Goal: Transaction & Acquisition: Purchase product/service

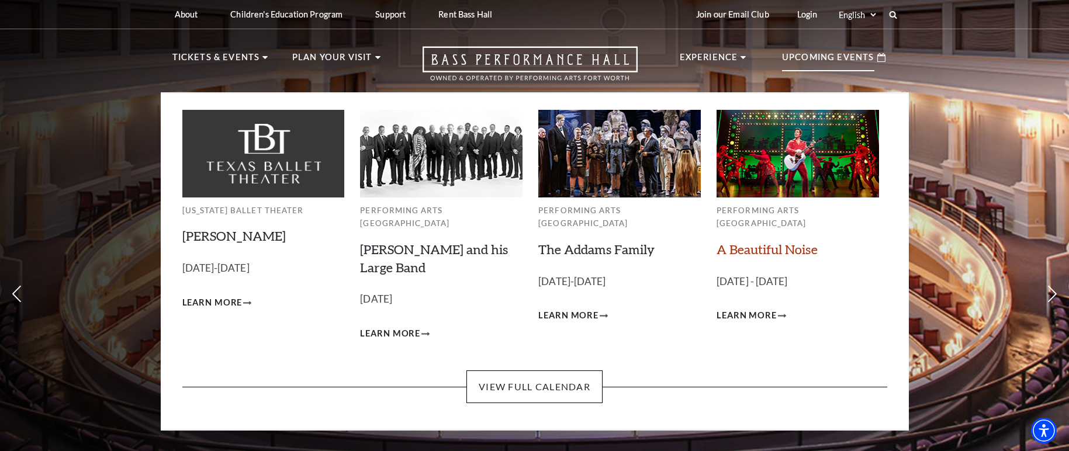
click at [751, 241] on link "A Beautiful Noise" at bounding box center [766, 249] width 101 height 16
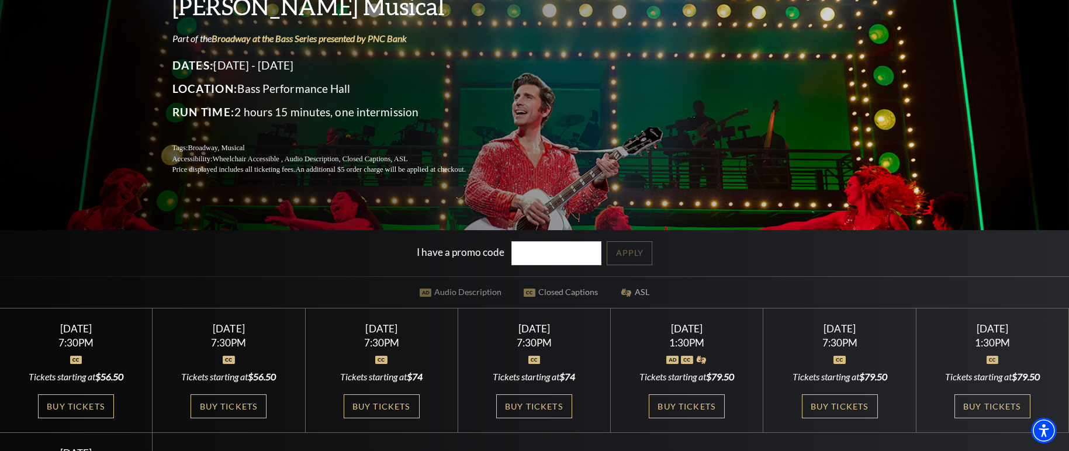
scroll to position [146, 0]
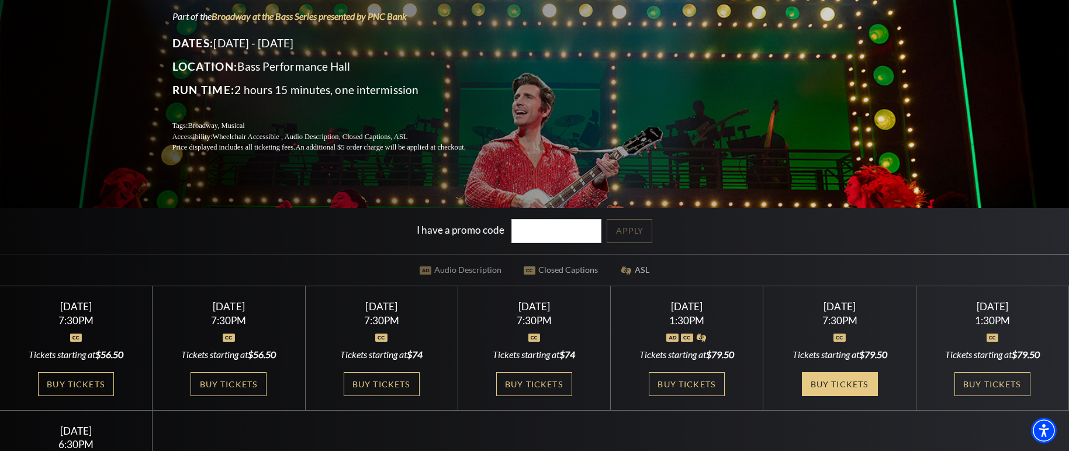
click at [834, 380] on link "Buy Tickets" at bounding box center [840, 384] width 76 height 24
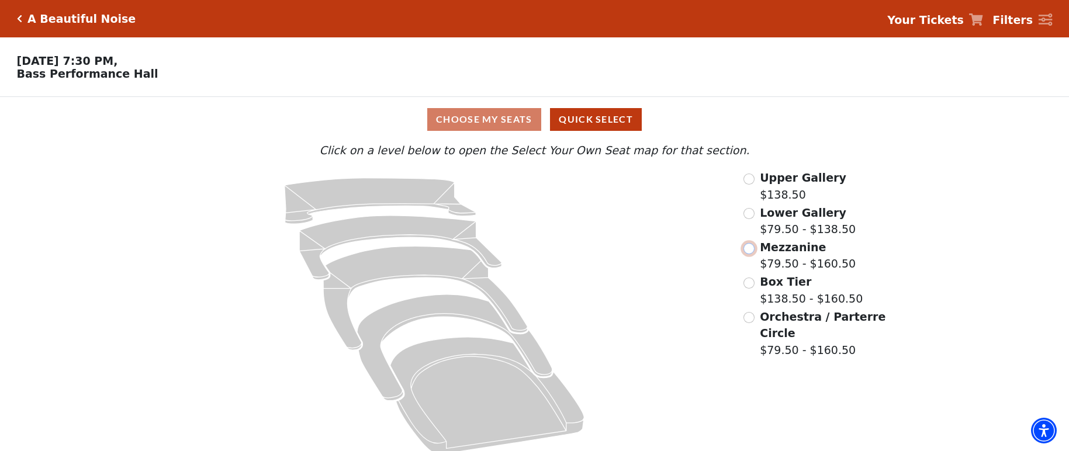
click at [750, 254] on input "Mezzanine$79.50 - $160.50\a" at bounding box center [748, 248] width 11 height 11
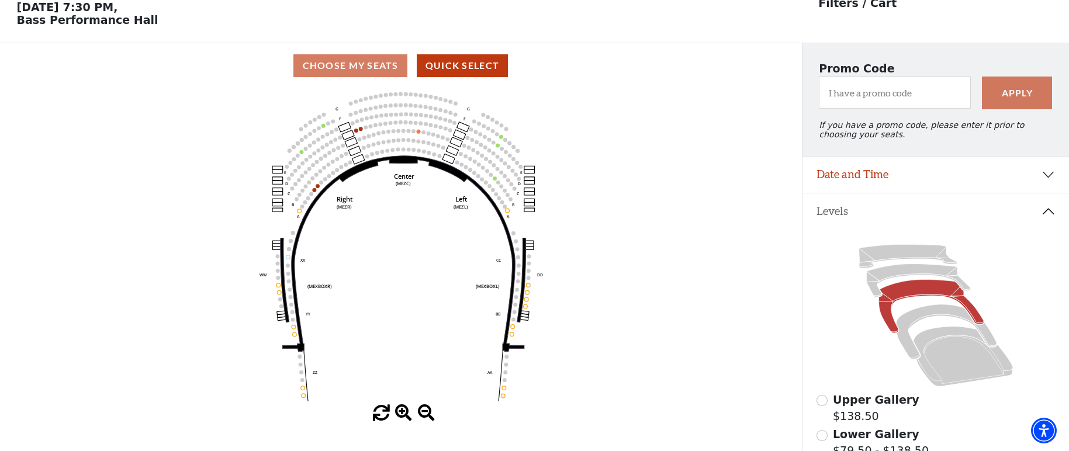
scroll to position [54, 0]
click at [959, 321] on icon at bounding box center [946, 331] width 101 height 55
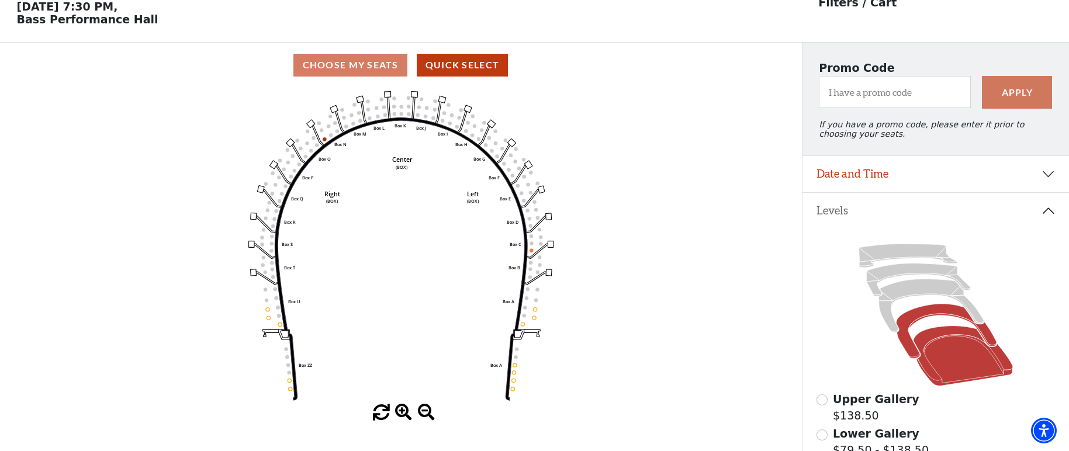
click at [959, 341] on icon at bounding box center [963, 356] width 100 height 60
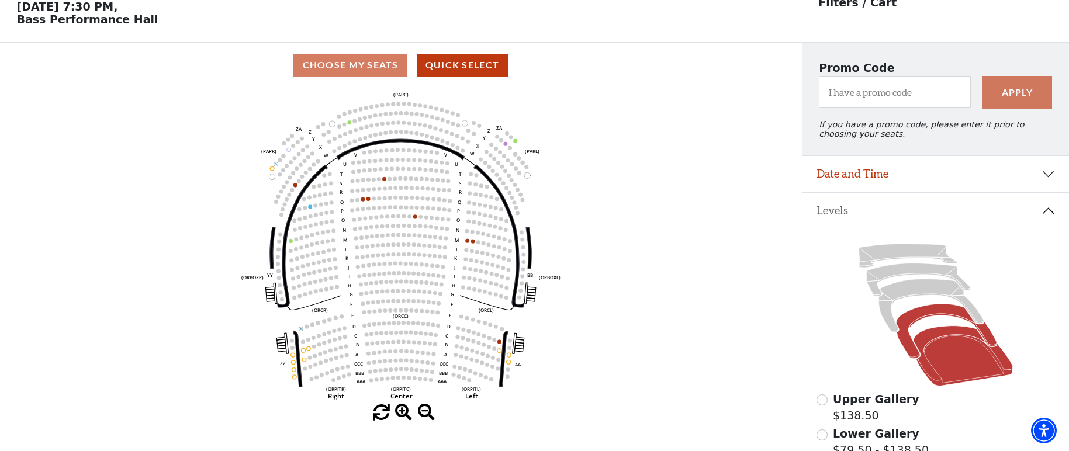
click at [932, 320] on icon at bounding box center [946, 331] width 101 height 55
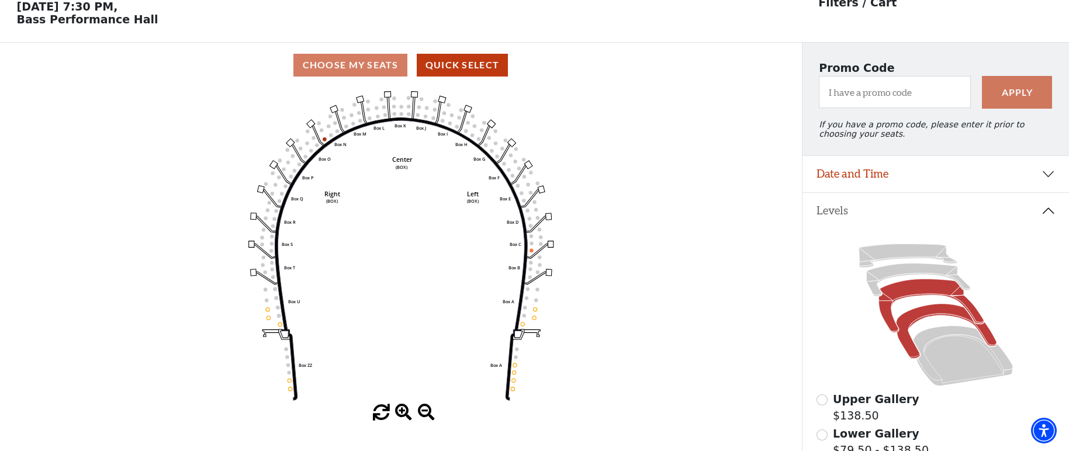
click at [893, 295] on icon at bounding box center [930, 305] width 105 height 53
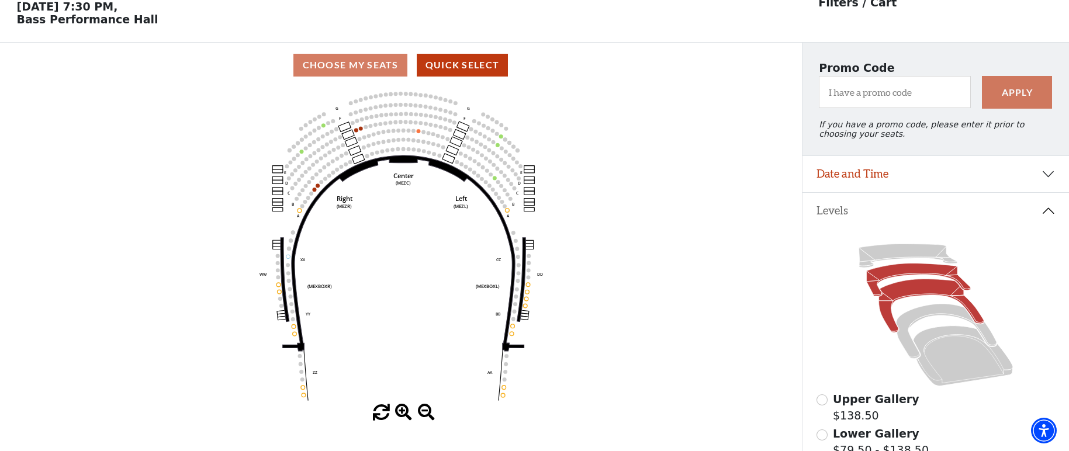
click at [888, 278] on icon at bounding box center [918, 280] width 104 height 33
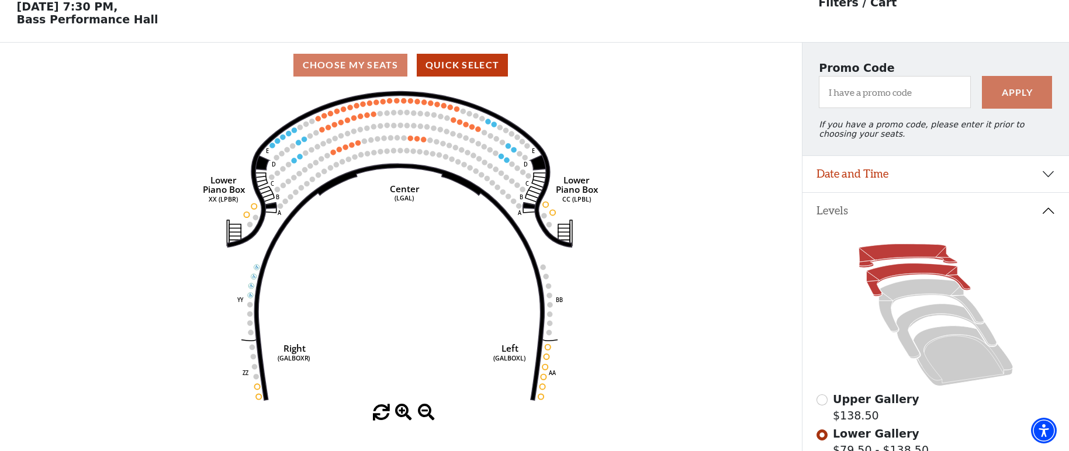
click at [912, 255] on icon at bounding box center [907, 255] width 99 height 23
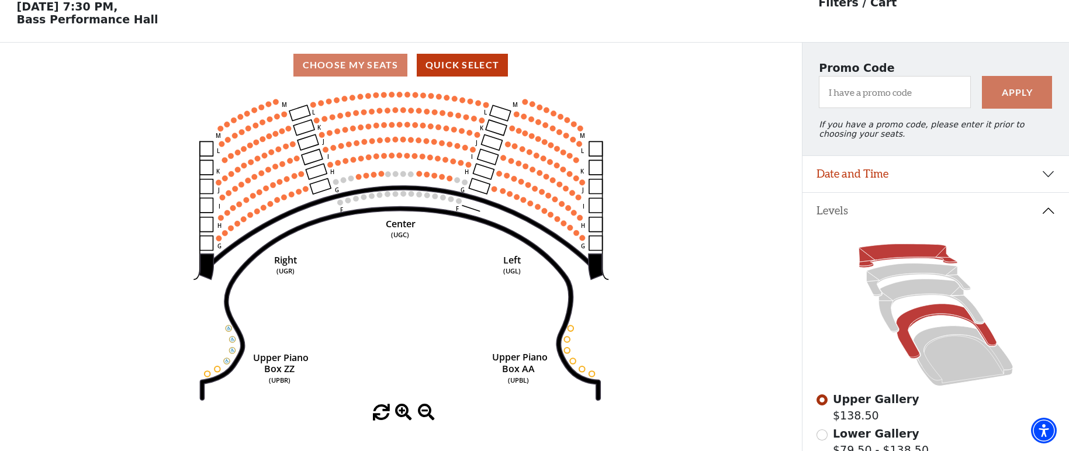
click at [927, 318] on icon at bounding box center [946, 331] width 101 height 55
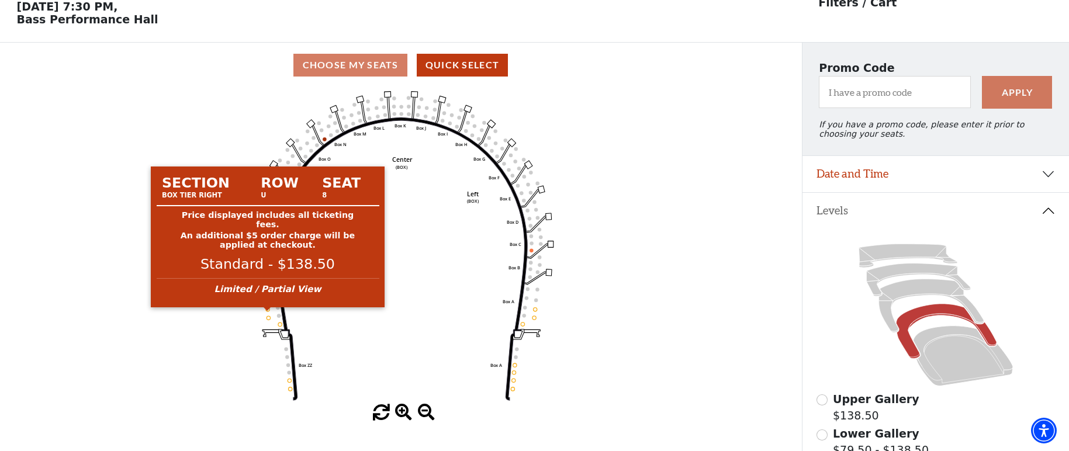
click at [268, 311] on circle at bounding box center [268, 309] width 4 height 4
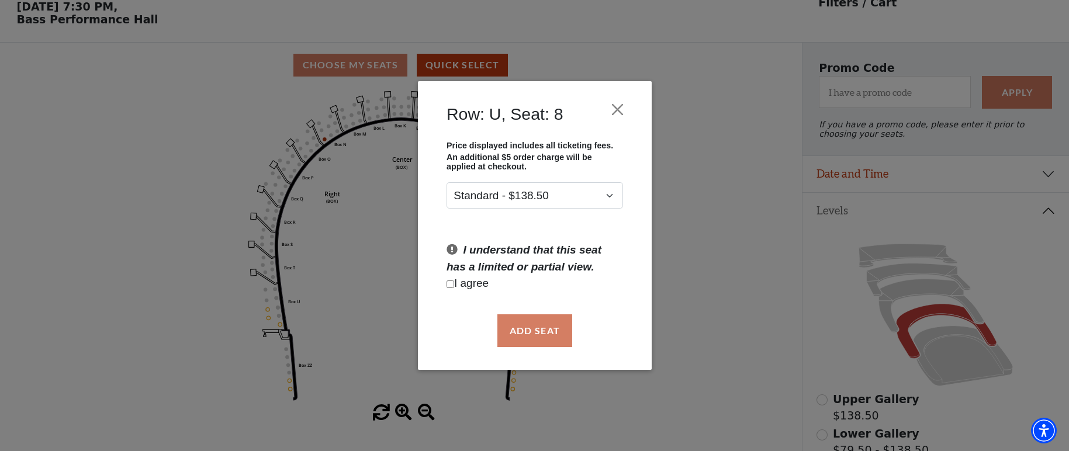
click at [744, 144] on div "Row: U, Seat: 8 Price displayed includes all ticketing fees. An additional $5 o…" at bounding box center [534, 225] width 1069 height 451
click at [620, 111] on button "Close" at bounding box center [617, 109] width 22 height 22
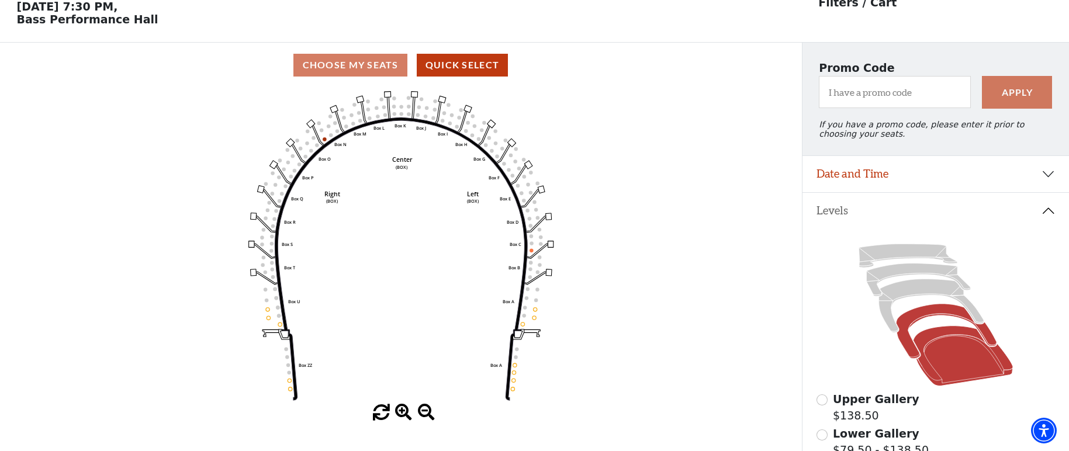
click at [930, 343] on icon at bounding box center [963, 356] width 100 height 60
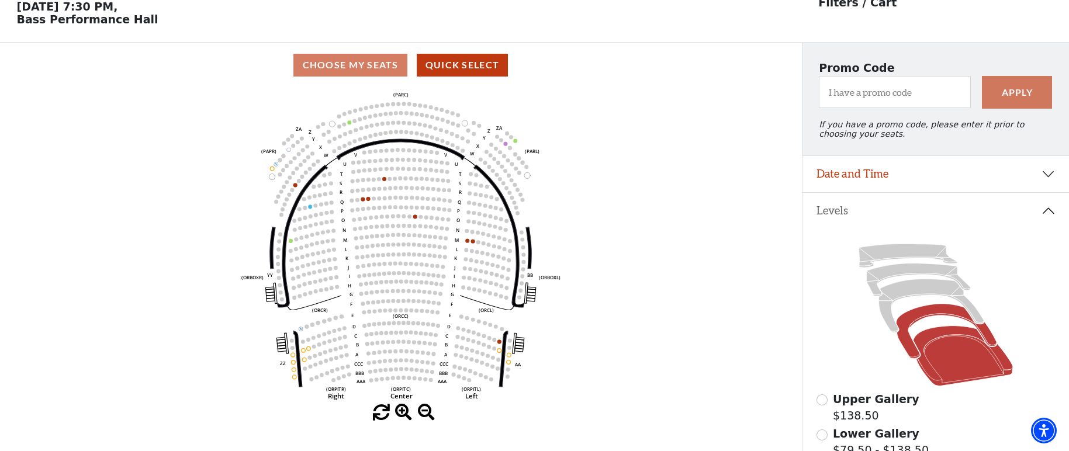
click at [936, 316] on icon at bounding box center [946, 331] width 101 height 55
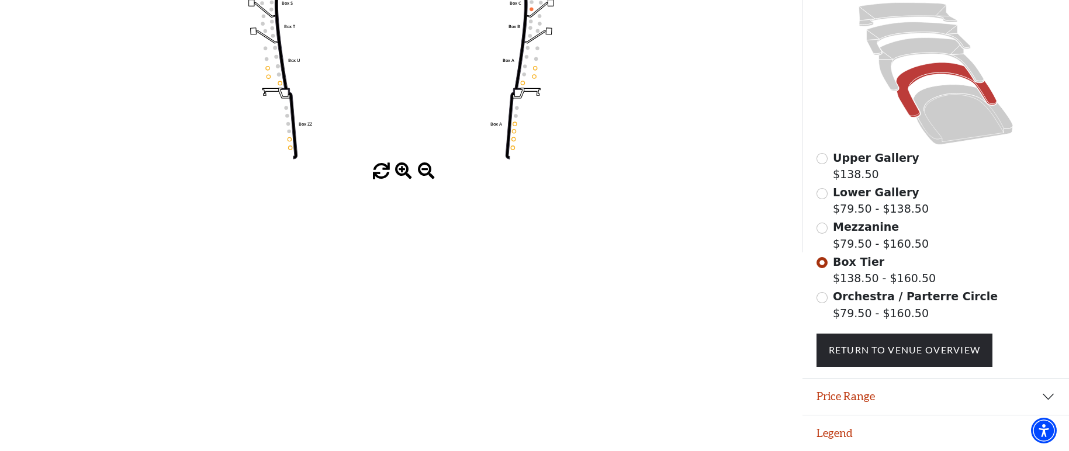
scroll to position [304, 0]
click at [403, 164] on span at bounding box center [403, 171] width 17 height 17
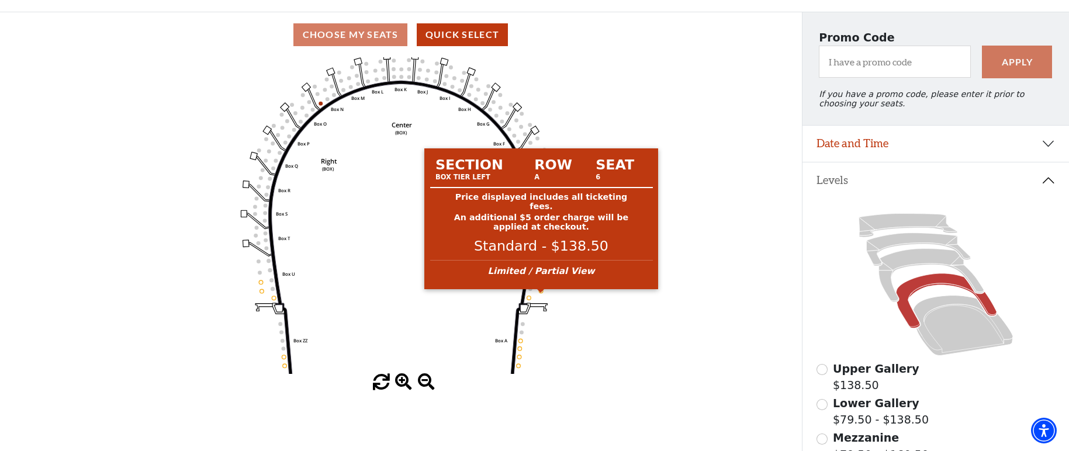
scroll to position [158, 0]
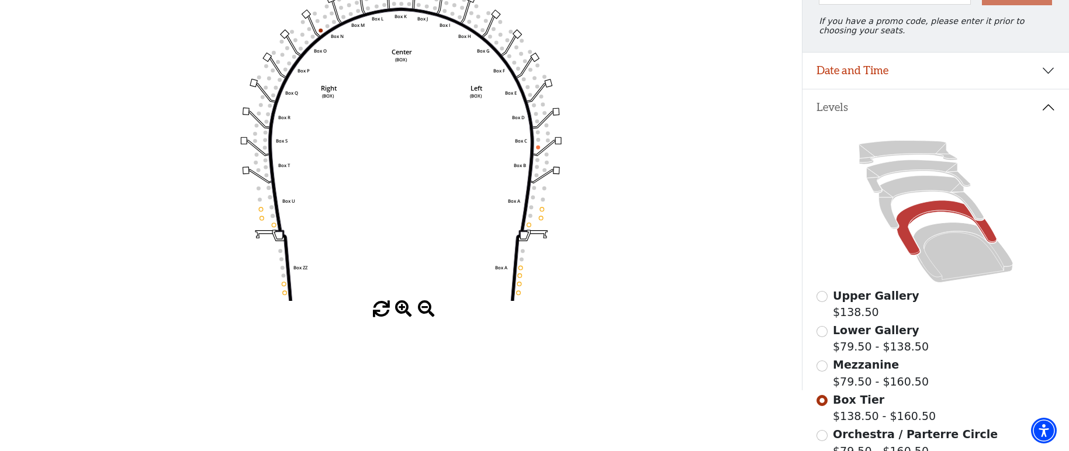
click at [400, 312] on span at bounding box center [403, 309] width 17 height 17
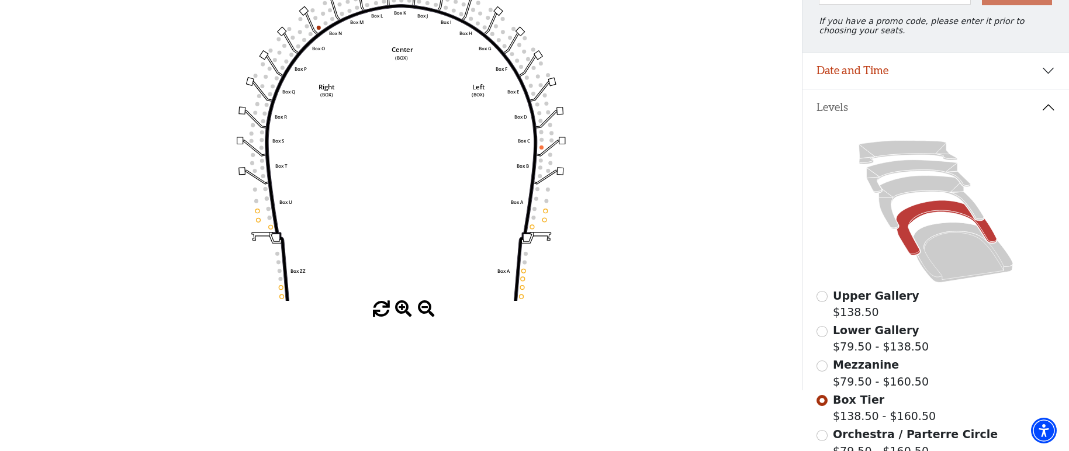
click at [400, 311] on span at bounding box center [403, 309] width 17 height 17
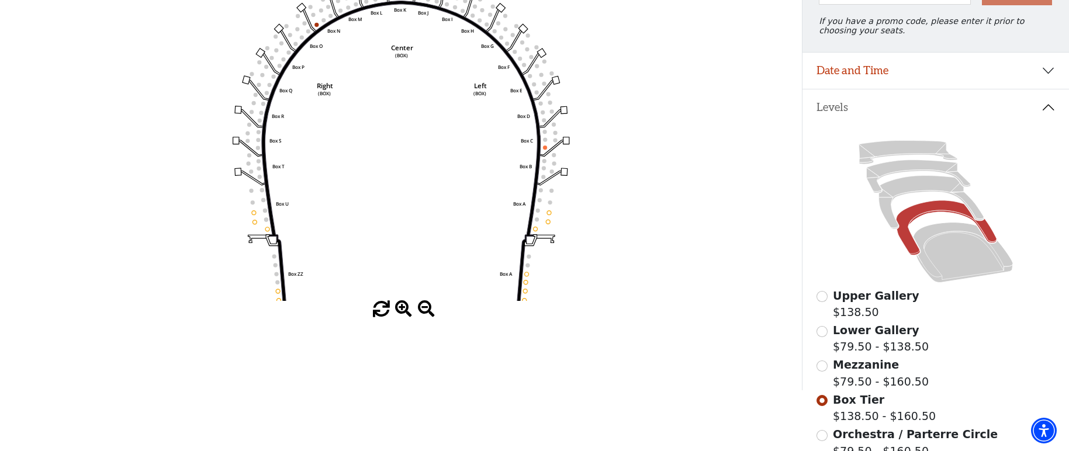
click at [400, 311] on span at bounding box center [403, 309] width 17 height 17
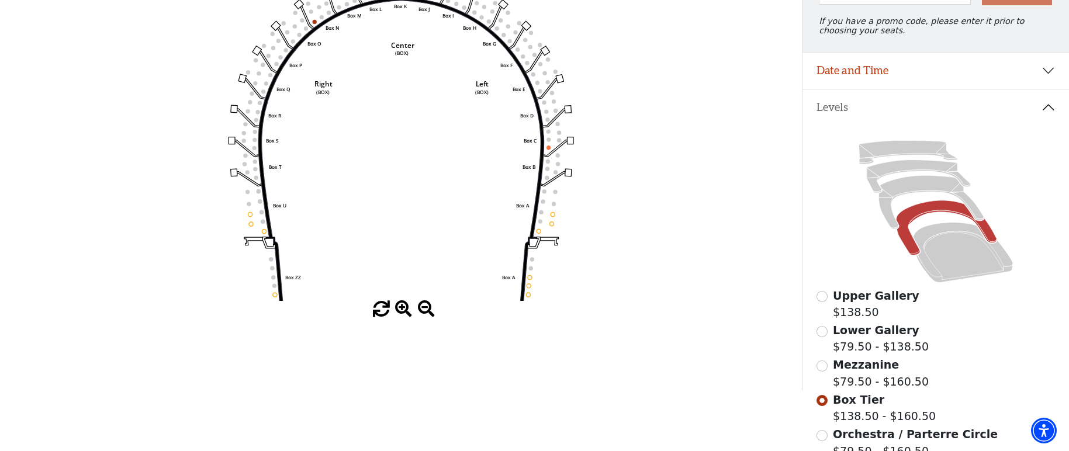
click at [381, 311] on span at bounding box center [381, 309] width 17 height 17
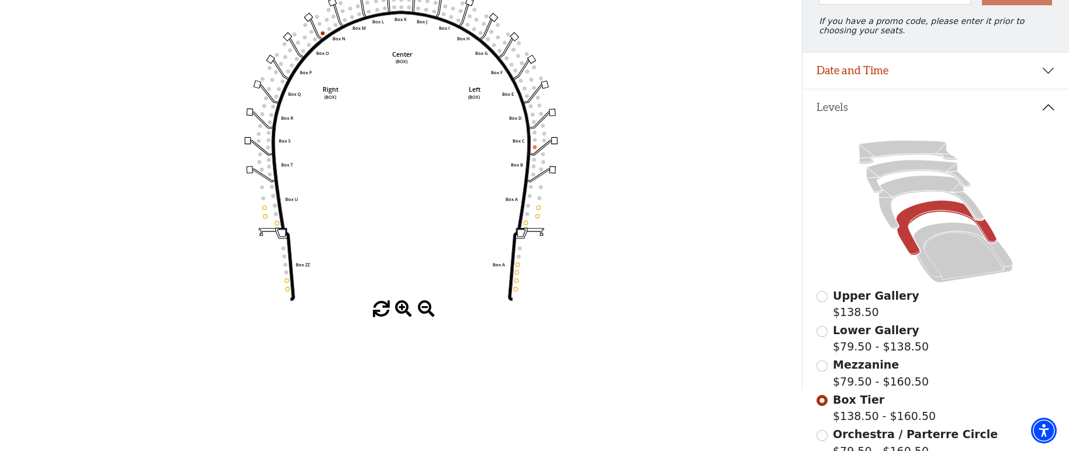
click at [382, 310] on span at bounding box center [381, 309] width 17 height 17
click at [403, 307] on span at bounding box center [403, 309] width 17 height 17
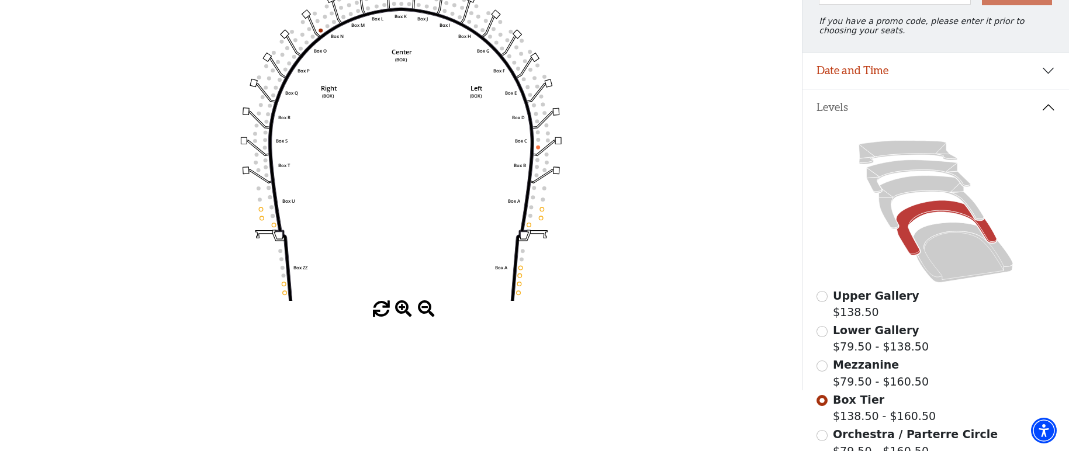
click at [404, 308] on span at bounding box center [403, 309] width 17 height 17
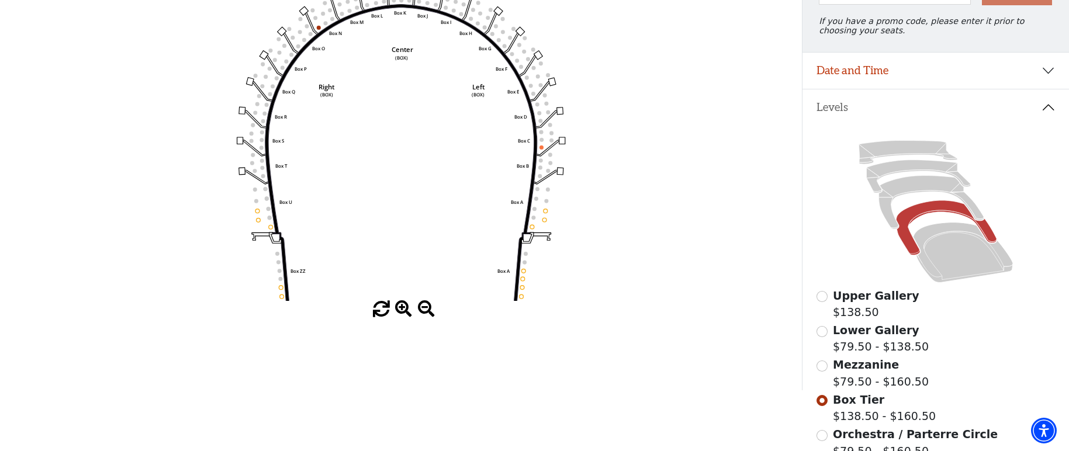
click at [404, 308] on span at bounding box center [403, 309] width 17 height 17
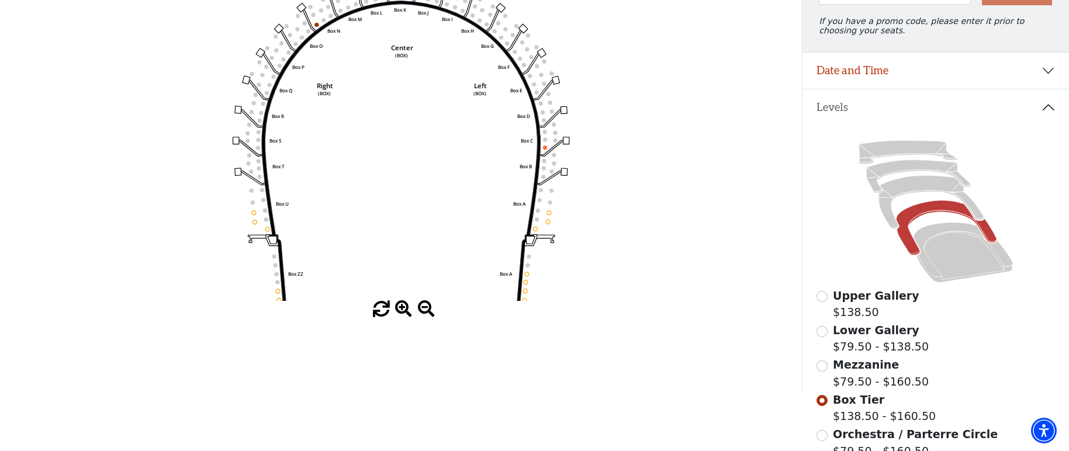
click at [404, 308] on span at bounding box center [403, 309] width 17 height 17
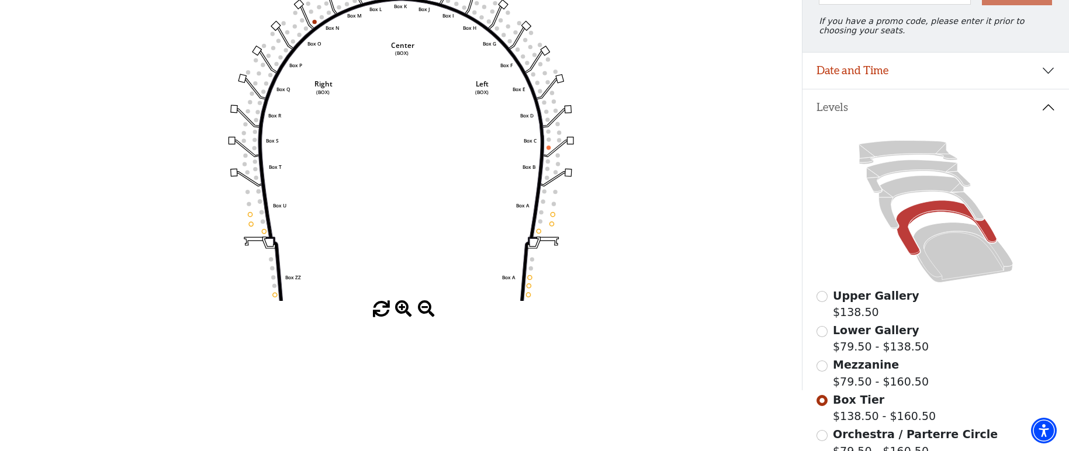
click at [404, 308] on span at bounding box center [403, 309] width 17 height 17
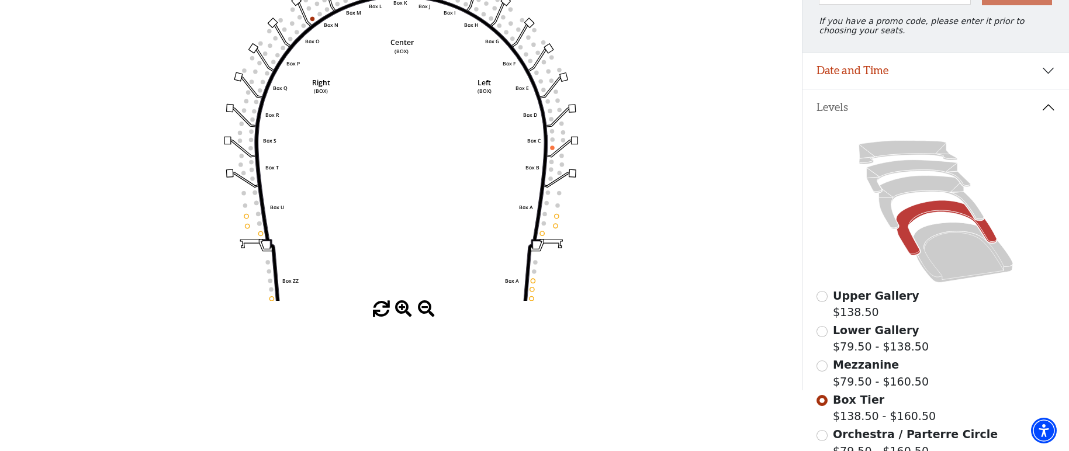
click at [404, 308] on span at bounding box center [403, 309] width 17 height 17
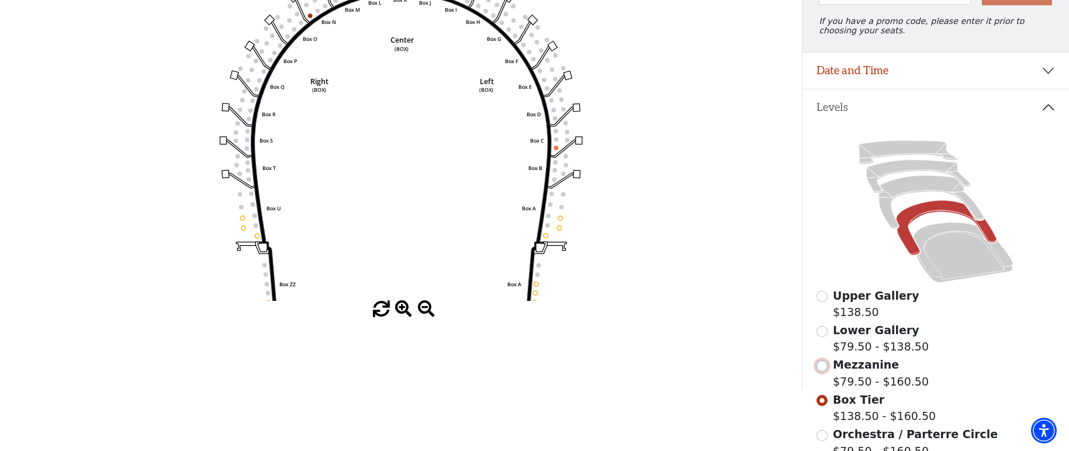
click at [824, 372] on input "Mezzanine$79.50 - $160.50\a" at bounding box center [821, 366] width 11 height 11
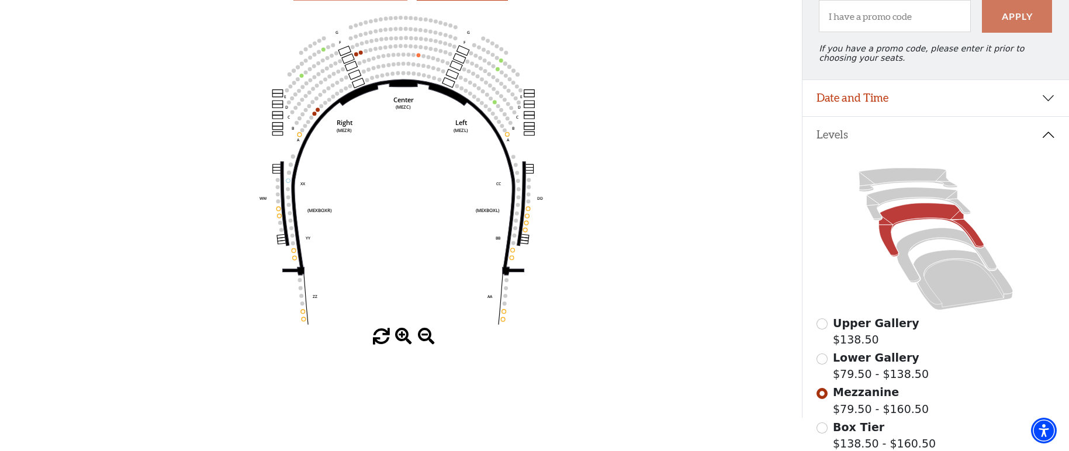
scroll to position [85, 0]
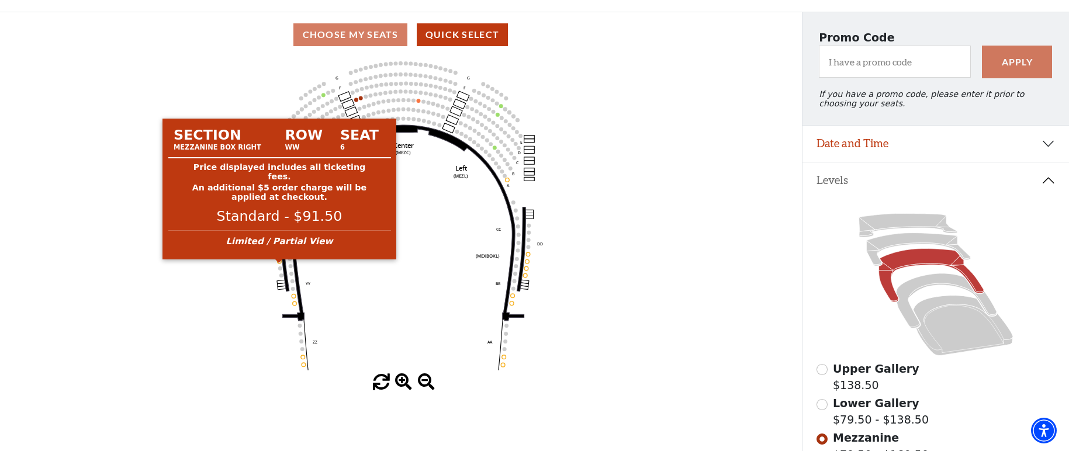
click at [280, 264] on circle at bounding box center [279, 261] width 4 height 4
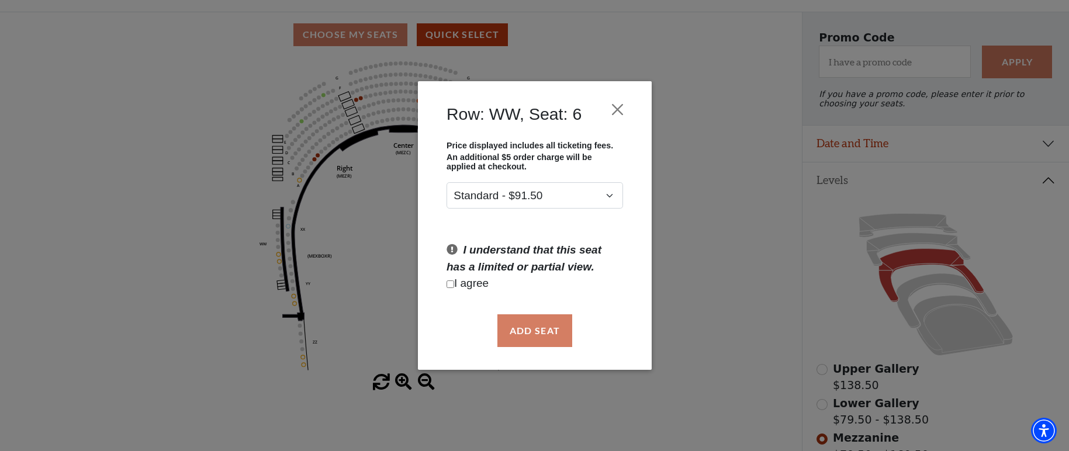
click at [556, 327] on div "Add Seat" at bounding box center [534, 330] width 199 height 55
click at [621, 108] on button "Close" at bounding box center [617, 109] width 22 height 22
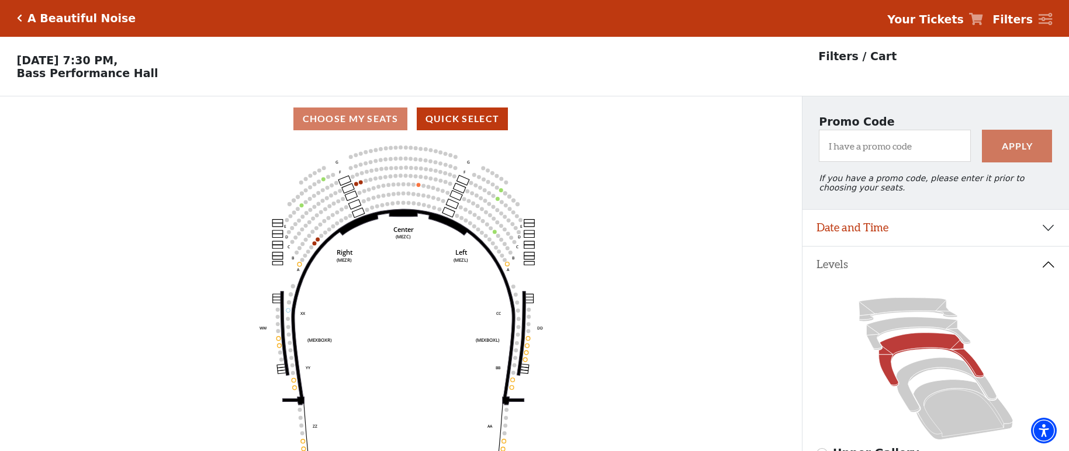
scroll to position [0, 0]
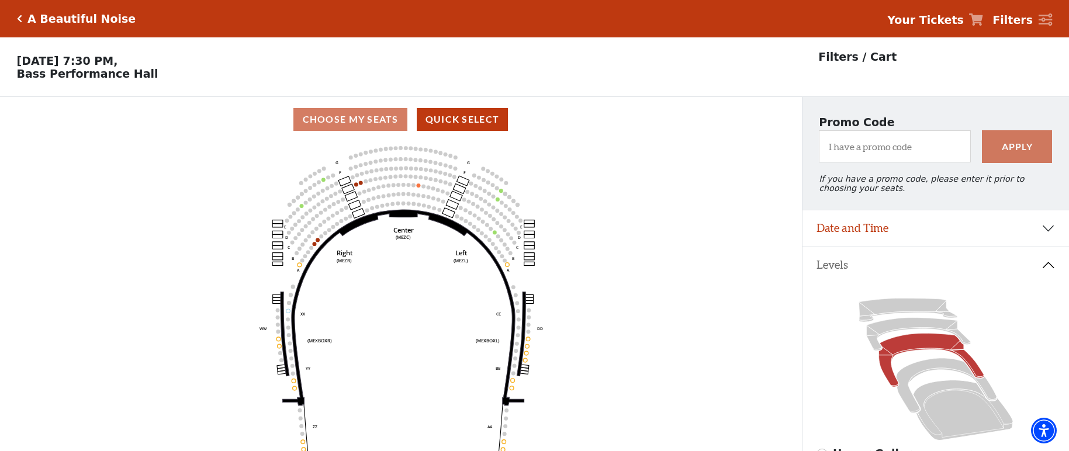
click at [919, 345] on icon at bounding box center [930, 360] width 105 height 53
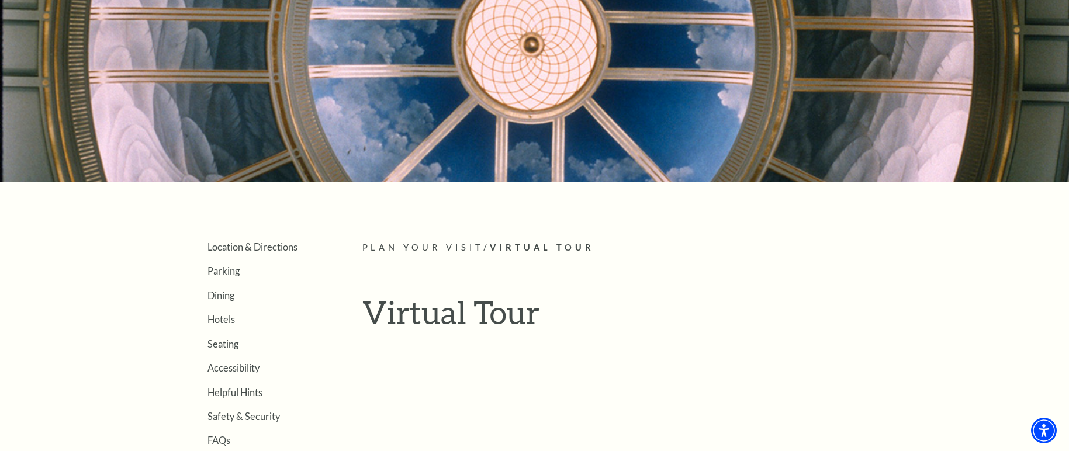
scroll to position [146, 0]
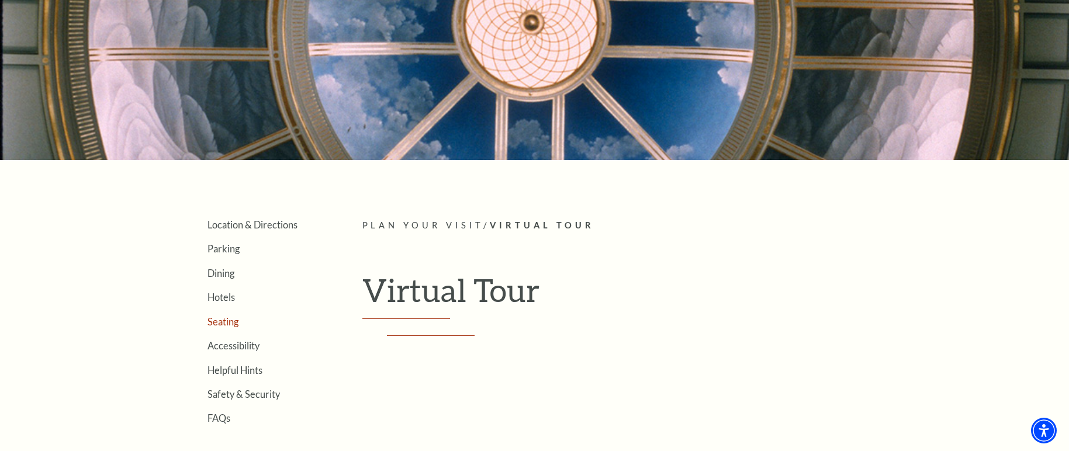
click at [231, 321] on link "Seating" at bounding box center [222, 321] width 31 height 11
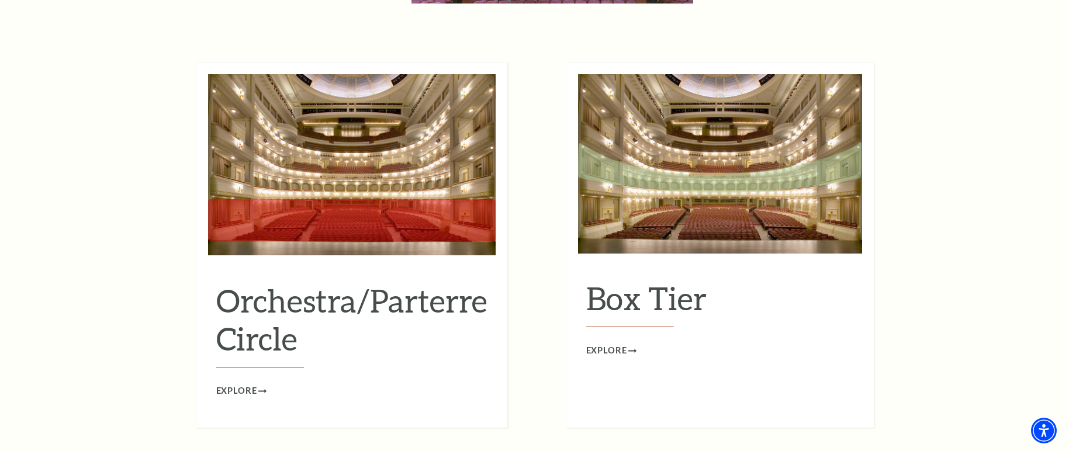
scroll to position [1096, 0]
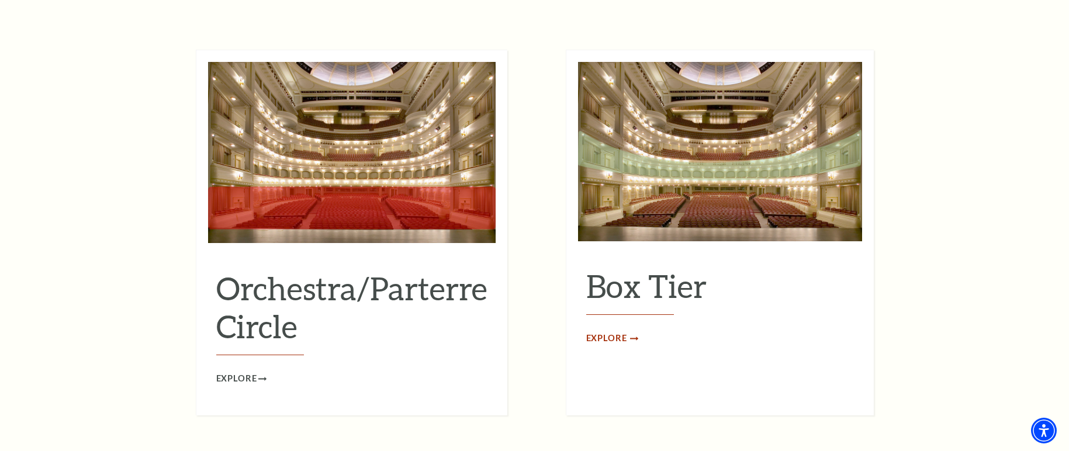
click at [614, 331] on span "Explore" at bounding box center [606, 338] width 41 height 15
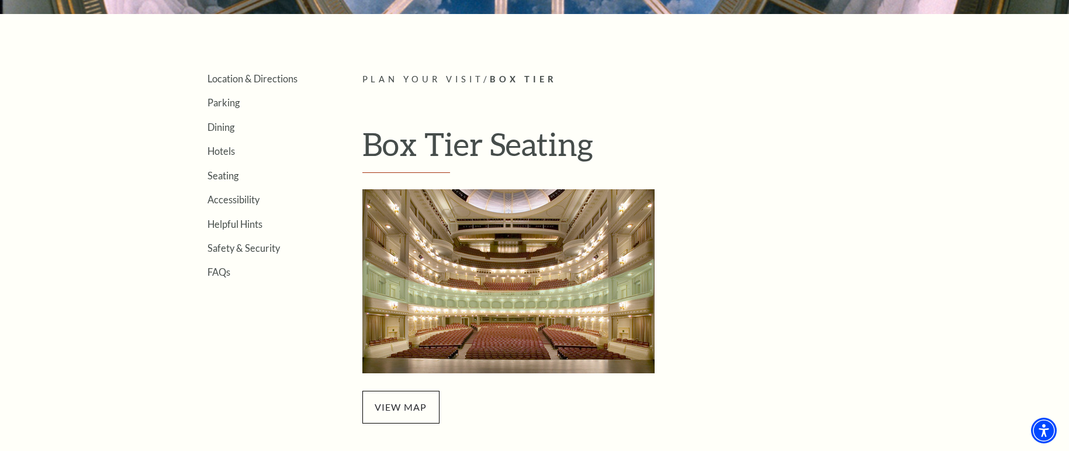
scroll to position [365, 0]
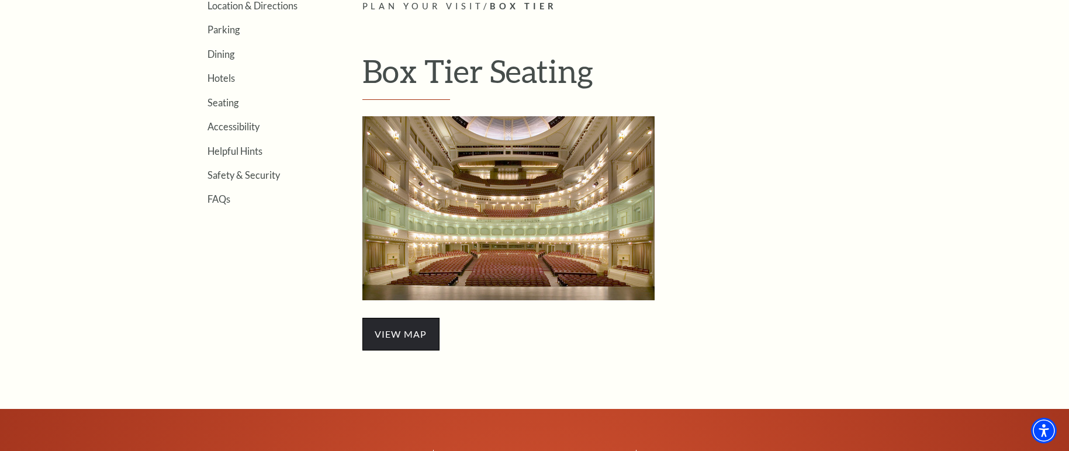
click at [408, 324] on span "view map" at bounding box center [400, 334] width 77 height 33
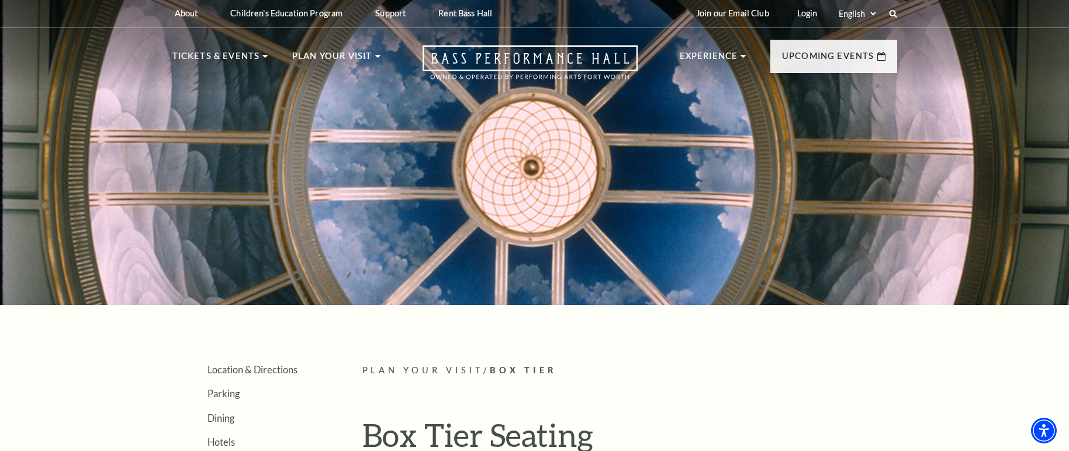
scroll to position [0, 0]
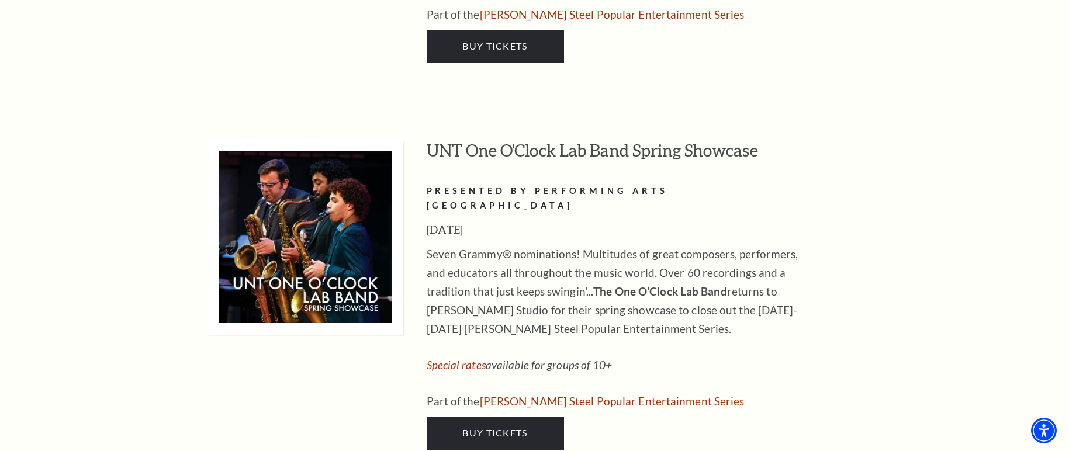
scroll to position [5478, 0]
